Goal: Transaction & Acquisition: Purchase product/service

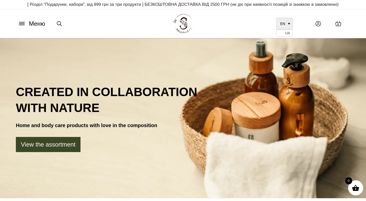
click at [291, 29] on link "EN" at bounding box center [285, 24] width 17 height 12
click at [288, 35] on span "UA" at bounding box center [288, 33] width 5 height 4
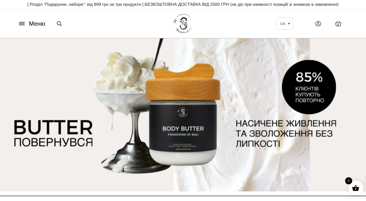
click at [39, 28] on span "Меню" at bounding box center [37, 23] width 16 height 9
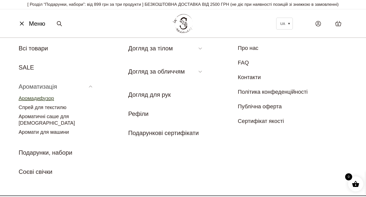
click at [34, 101] on link "Аромадифузор" at bounding box center [37, 98] width 36 height 6
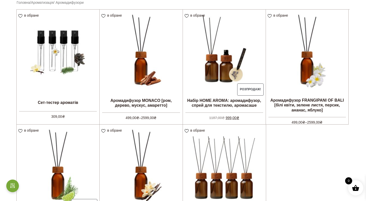
scroll to position [97, 0]
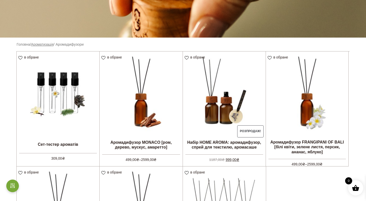
click at [52, 46] on link "Ароматизація" at bounding box center [42, 44] width 22 height 4
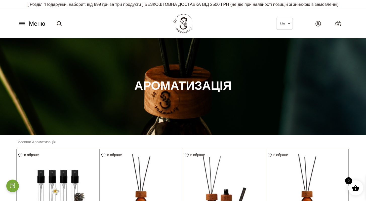
click at [24, 24] on icon at bounding box center [21, 24] width 5 height 0
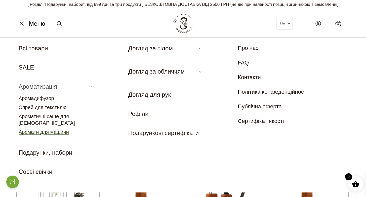
click at [63, 132] on link "Аромати для машини" at bounding box center [44, 132] width 50 height 6
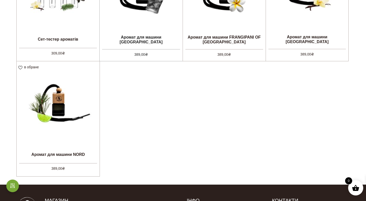
scroll to position [118, 0]
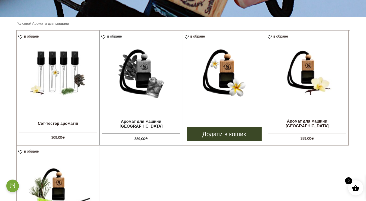
click at [226, 89] on img at bounding box center [224, 71] width 83 height 83
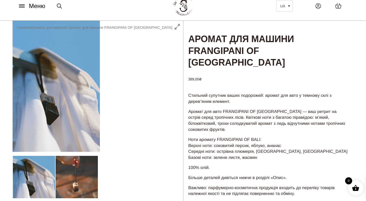
scroll to position [3, 0]
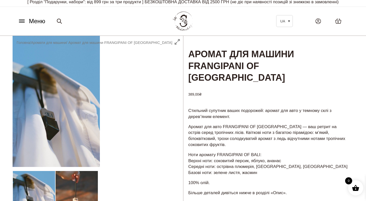
click at [79, 106] on div at bounding box center [98, 184] width 171 height 297
click at [74, 194] on div at bounding box center [98, 184] width 171 height 297
click at [85, 194] on div at bounding box center [98, 184] width 171 height 297
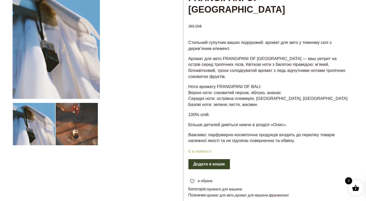
scroll to position [83, 0]
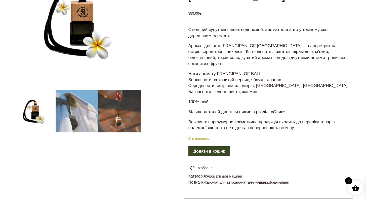
click at [124, 123] on div at bounding box center [98, 103] width 171 height 297
drag, startPoint x: 123, startPoint y: 124, endPoint x: 108, endPoint y: 124, distance: 15.4
click at [123, 124] on div at bounding box center [98, 103] width 171 height 297
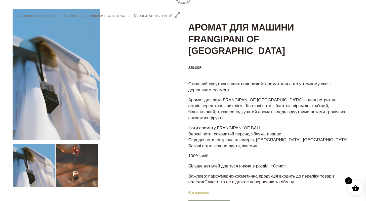
scroll to position [28, 0]
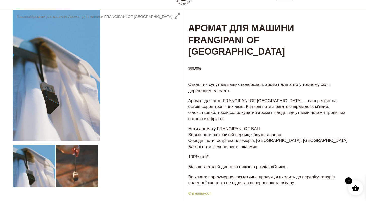
click at [177, 21] on div at bounding box center [98, 158] width 171 height 297
